Goal: Task Accomplishment & Management: Use online tool/utility

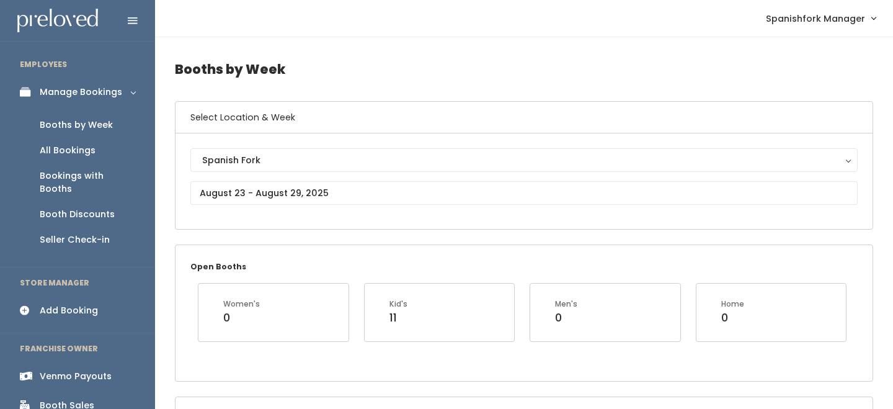
click at [83, 208] on div "Booth Discounts" at bounding box center [77, 214] width 75 height 13
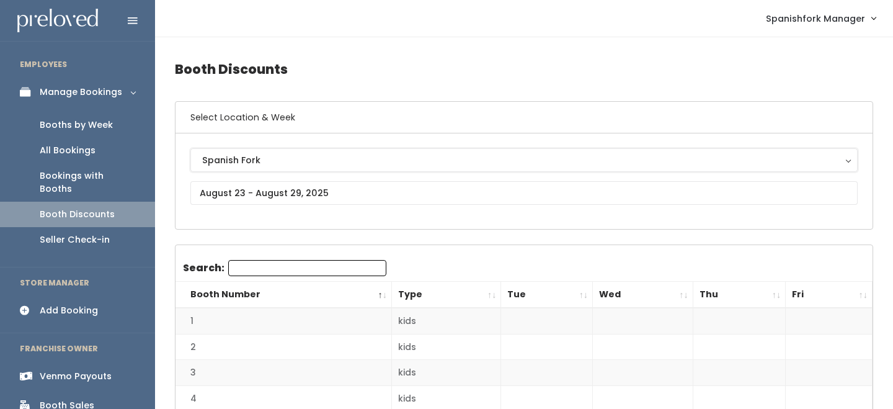
click at [261, 164] on div "Spanish Fork" at bounding box center [524, 160] width 644 height 14
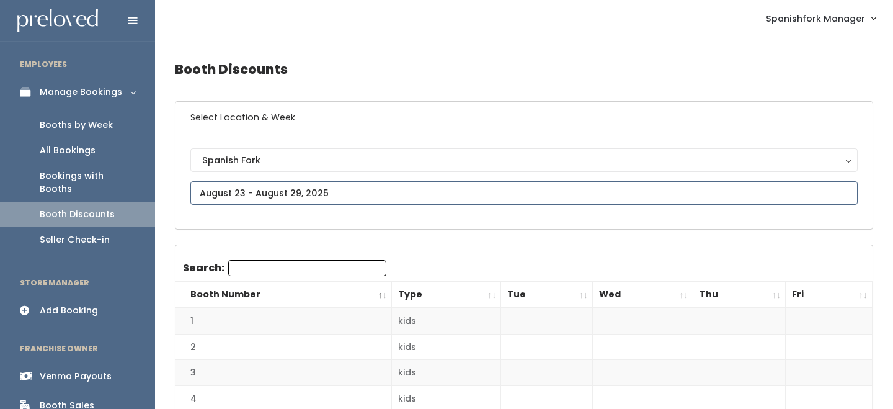
click at [260, 188] on input "text" at bounding box center [524, 193] width 668 height 24
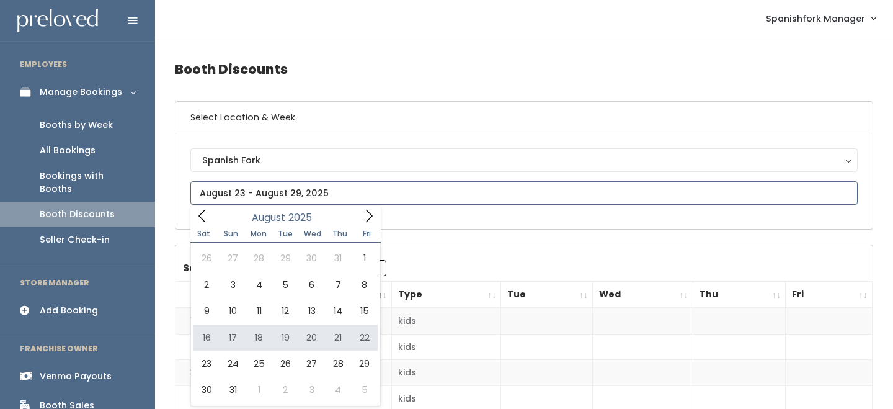
type input "August 16 to August 22"
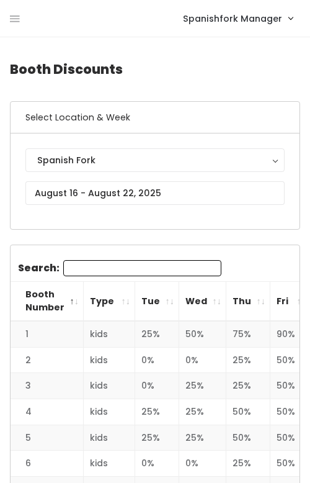
click at [164, 292] on th "Tue" at bounding box center [157, 302] width 44 height 40
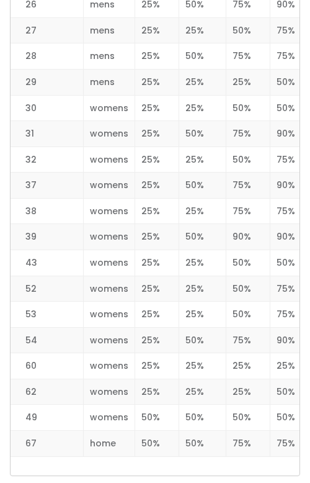
scroll to position [1867, 0]
